Goal: Navigation & Orientation: Find specific page/section

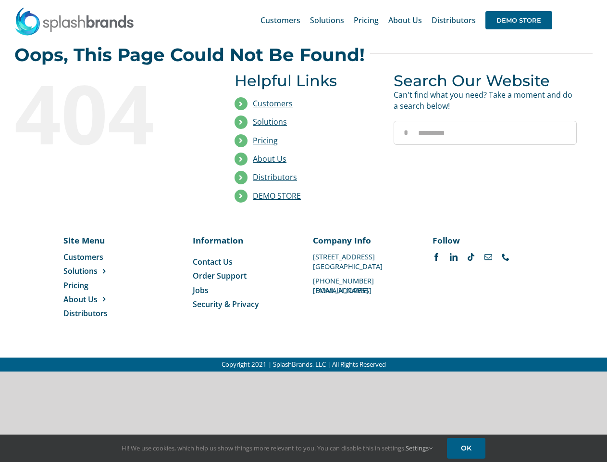
click at [303, 186] on li "Distributors" at bounding box center [307, 177] width 145 height 18
click at [549, 0] on div "Search for: * Customers Solutions Stores New Hire Kits Manufacturing Store Mark…" at bounding box center [303, 20] width 579 height 40
click at [519, 20] on span "DEMO STORE" at bounding box center [519, 20] width 67 height 18
click at [277, 196] on link "DEMO STORE" at bounding box center [277, 195] width 48 height 11
click at [96, 271] on span "Solutions" at bounding box center [80, 270] width 34 height 11
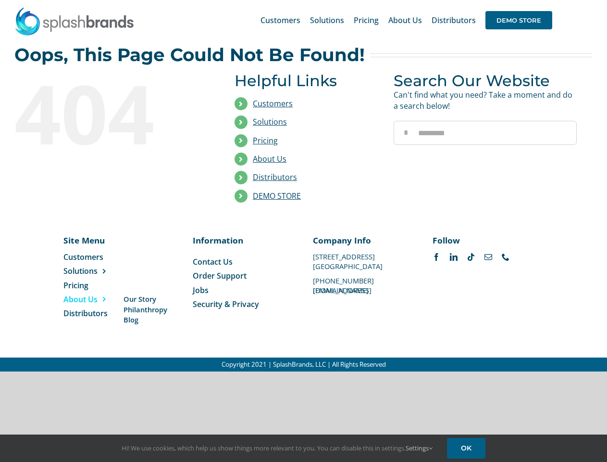
click at [96, 299] on span "About Us" at bounding box center [80, 299] width 34 height 11
click at [420, 448] on link "Settings" at bounding box center [419, 447] width 27 height 9
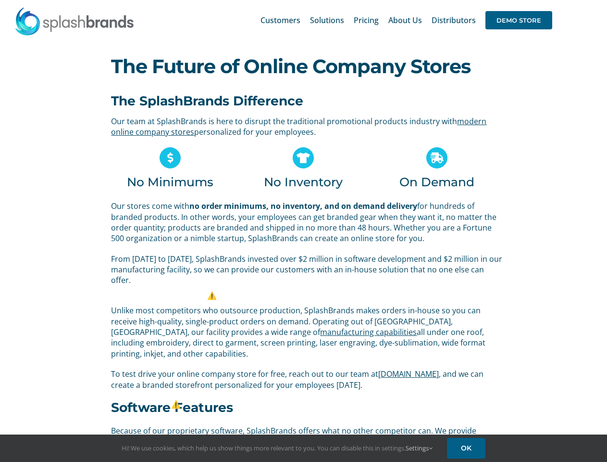
click at [303, 231] on p "Our stores come with no order minimums, no inventory, and on demand delivery fo…" at bounding box center [307, 222] width 392 height 43
click at [549, 0] on div "Search for: * Customers Solutions Stores New Hire Kits Manufacturing Store Mark…" at bounding box center [303, 20] width 579 height 40
click at [519, 20] on span "DEMO STORE" at bounding box center [519, 20] width 67 height 18
click at [420, 448] on link "Settings" at bounding box center [419, 447] width 27 height 9
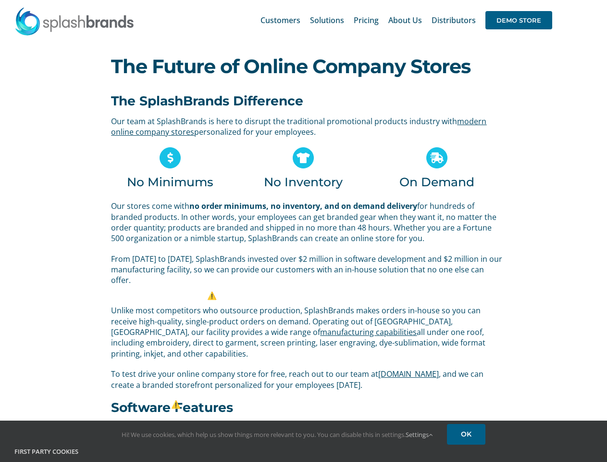
click at [468, 448] on h4 "First Party Cookies" at bounding box center [303, 452] width 579 height 10
